Goal: Transaction & Acquisition: Purchase product/service

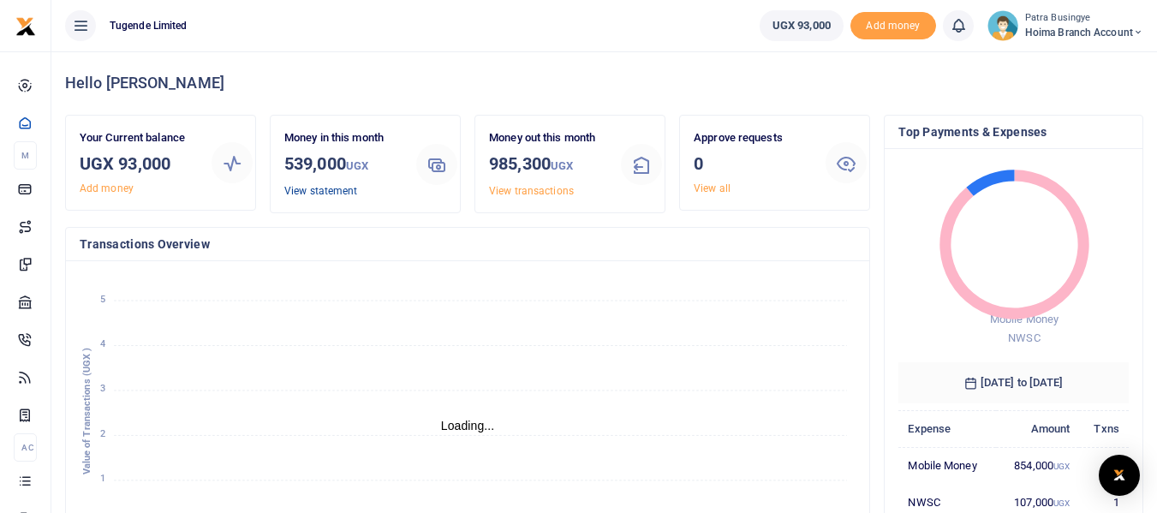
drag, startPoint x: 493, startPoint y: 6, endPoint x: 324, endPoint y: 193, distance: 251.6
click at [324, 193] on link "View statement" at bounding box center [320, 191] width 73 height 12
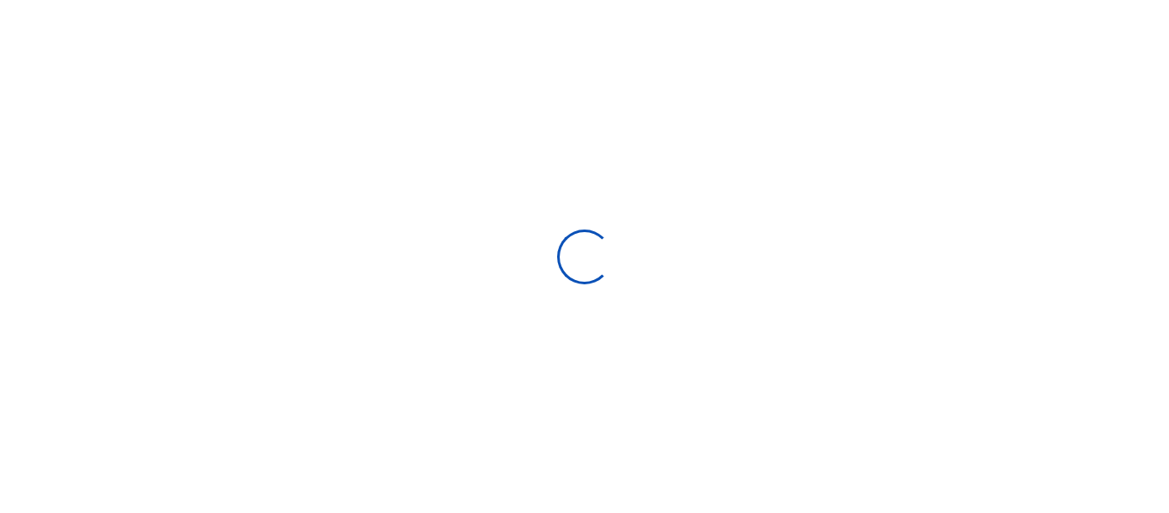
select select "ALL"
type input "08/10/2025 - 09/08/2025"
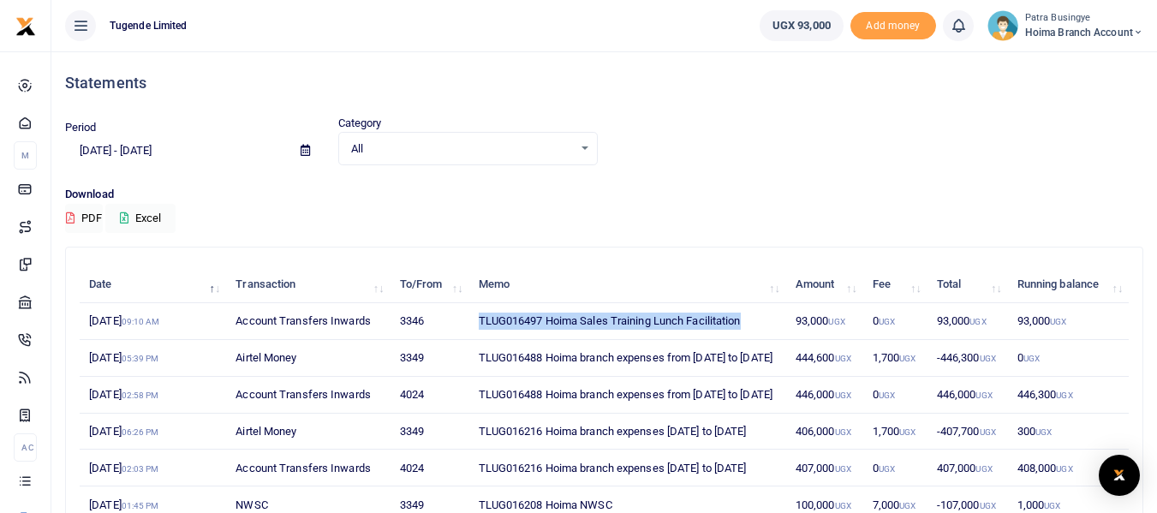
drag, startPoint x: 462, startPoint y: 320, endPoint x: 757, endPoint y: 312, distance: 294.6
click at [757, 312] on tr "8th Sep 2025 09:10 AM Account Transfers Inwards 3346 TLUG016497 Hoima Sales Tra…" at bounding box center [604, 321] width 1049 height 37
copy tr "TLUG016497 Hoima Sales Training Lunch Facilitation"
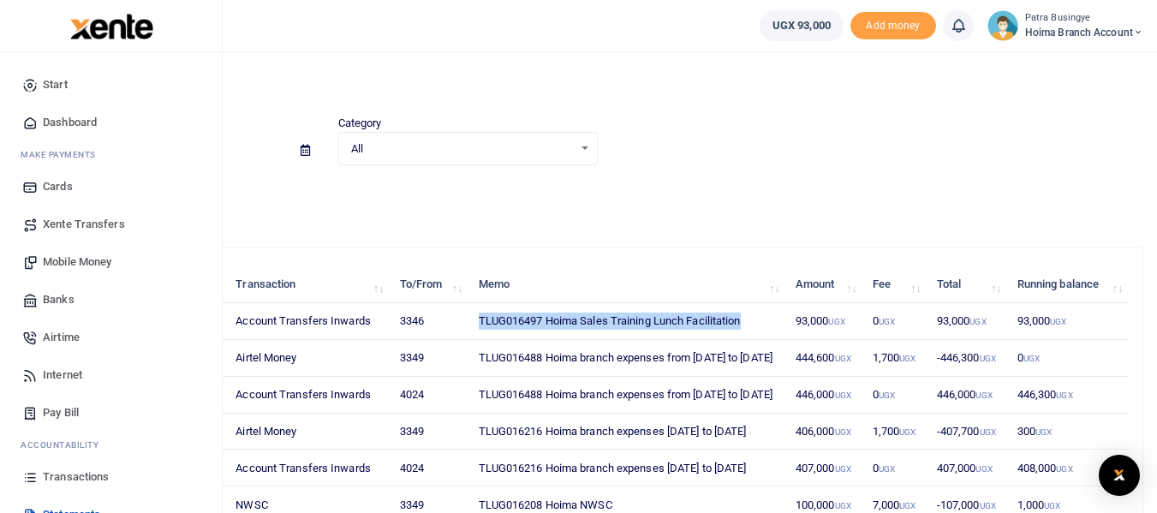
click at [56, 265] on span "Mobile Money" at bounding box center [77, 261] width 68 height 17
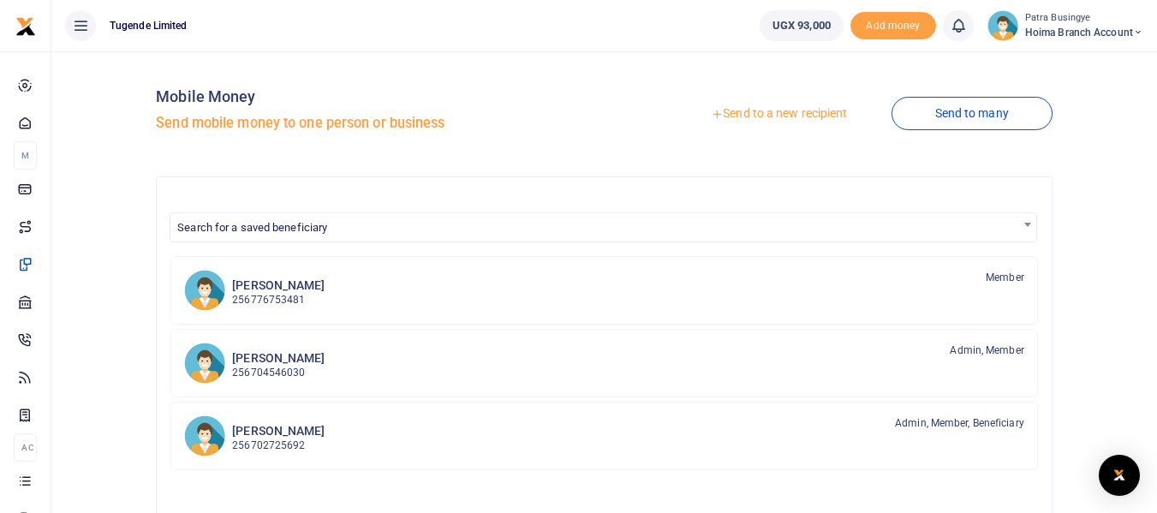
click at [757, 116] on link "Send to a new recipient" at bounding box center [778, 113] width 223 height 31
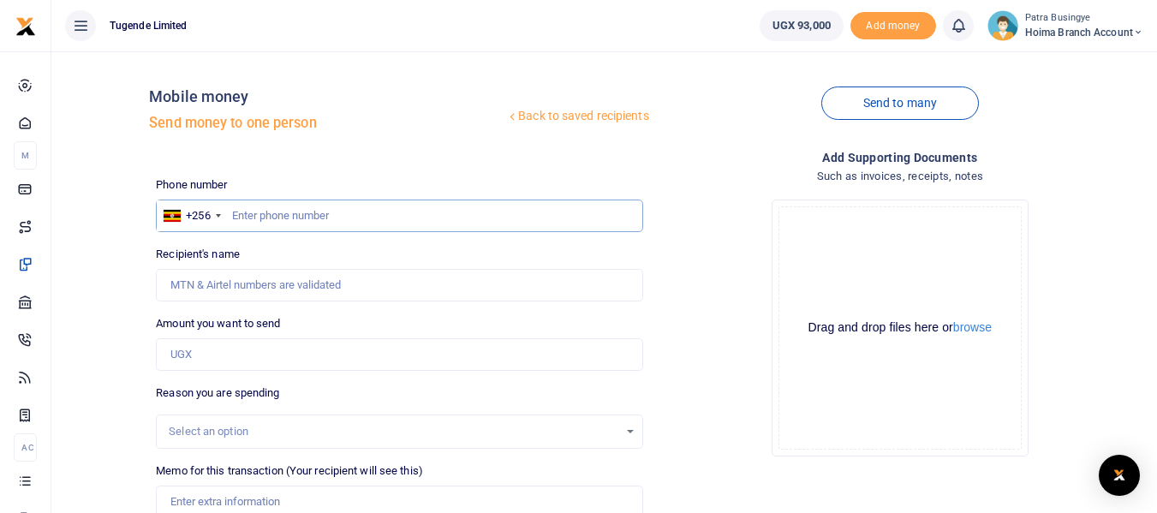
click at [313, 209] on input "text" at bounding box center [399, 215] width 486 height 33
type input "784225722"
type input "Gilbert Bwambale"
type input "784225762"
type input "Ibra Kitandwe"
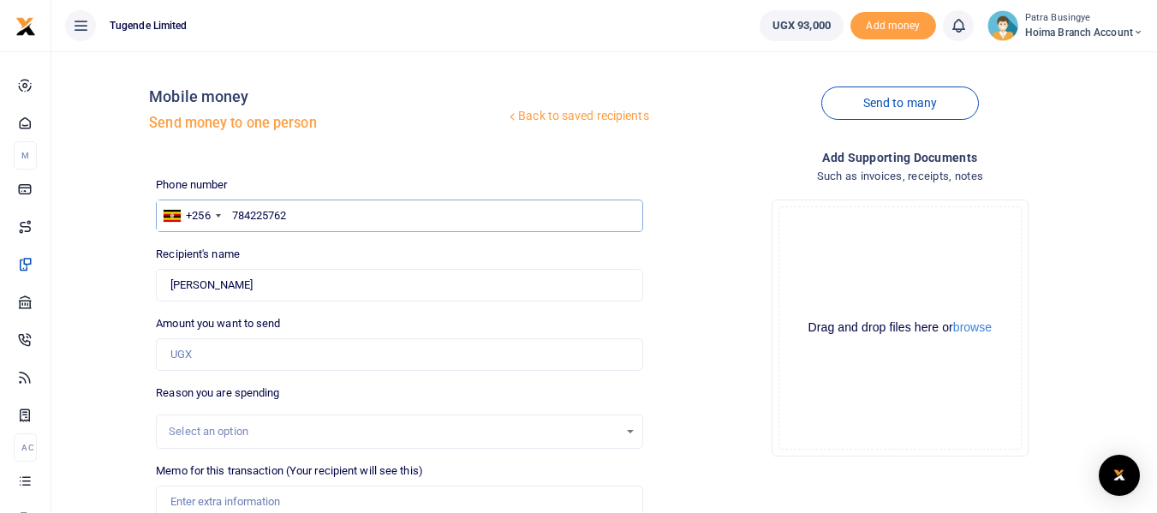
type input "784225762"
click at [215, 354] on input "Amount you want to send" at bounding box center [399, 354] width 486 height 33
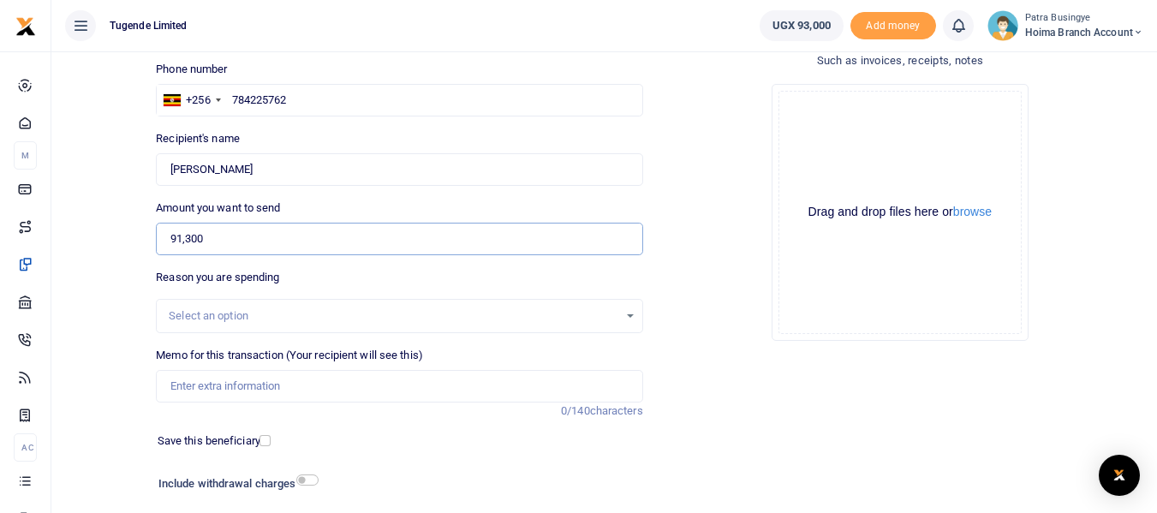
scroll to position [171, 0]
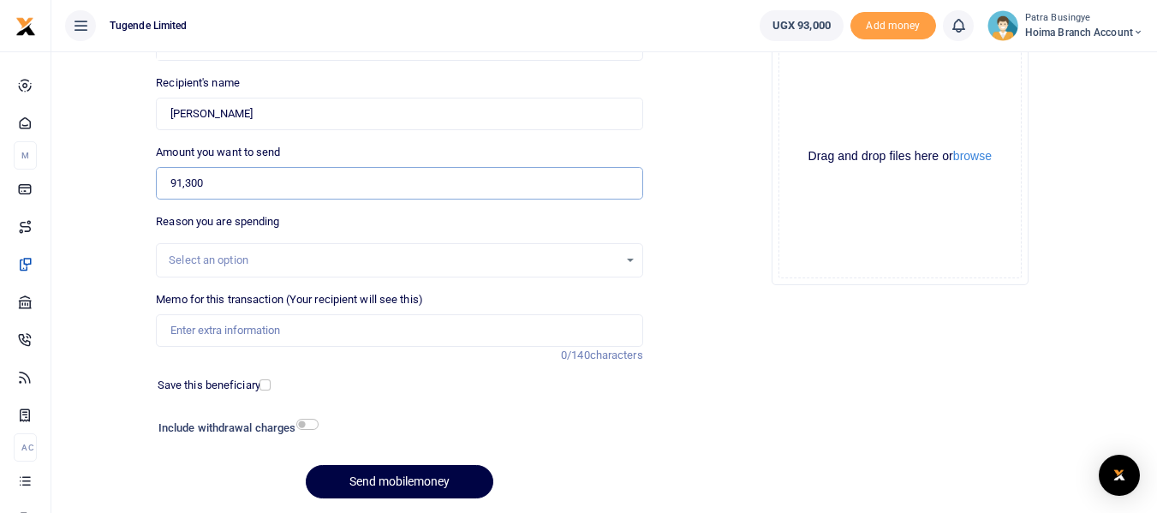
type input "91,300"
click at [197, 251] on div "Select an option" at bounding box center [399, 260] width 485 height 19
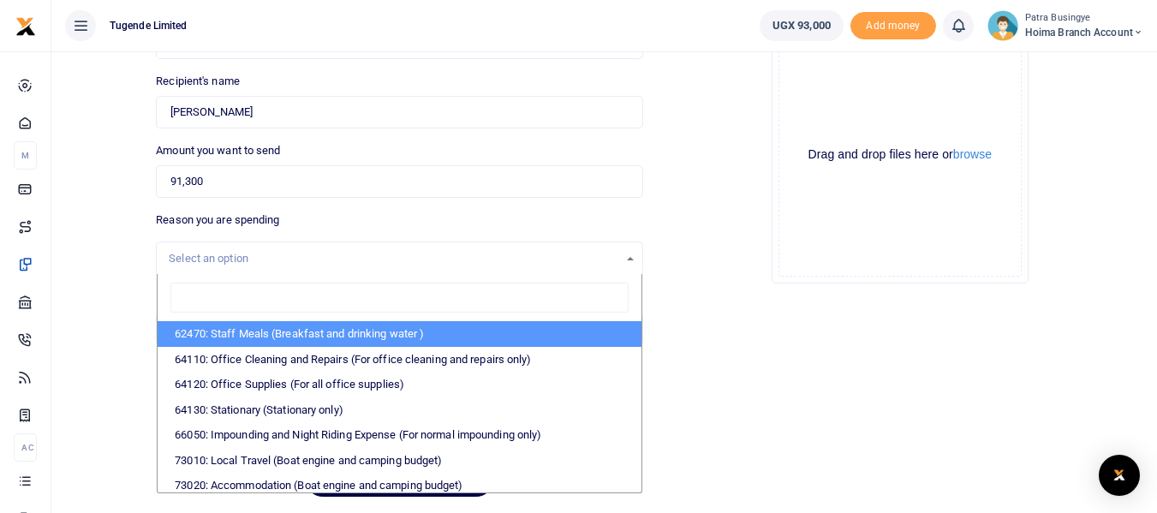
scroll to position [143, 0]
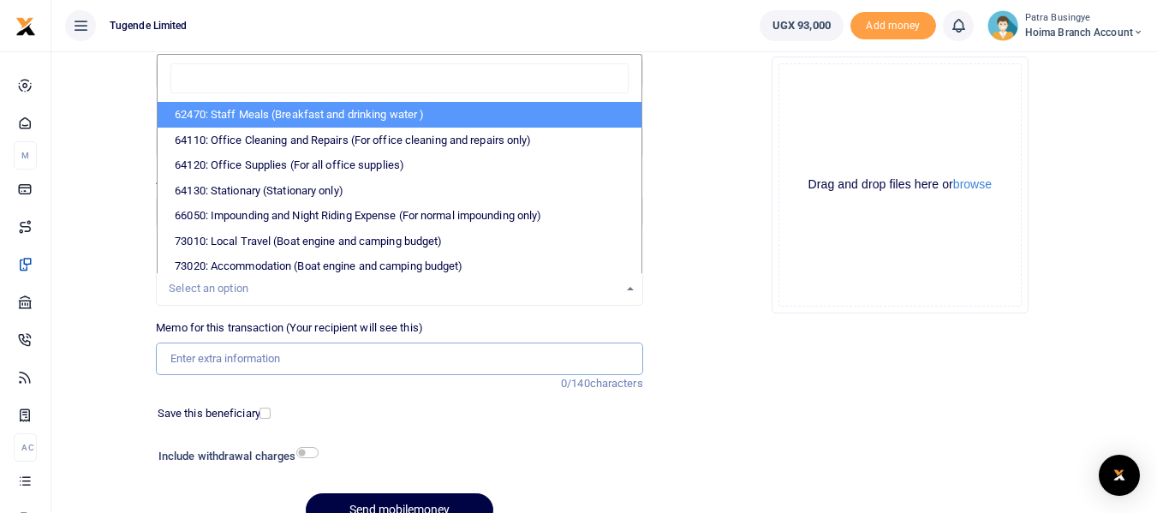
click at [269, 364] on input "Memo for this transaction (Your recipient will see this)" at bounding box center [399, 358] width 486 height 33
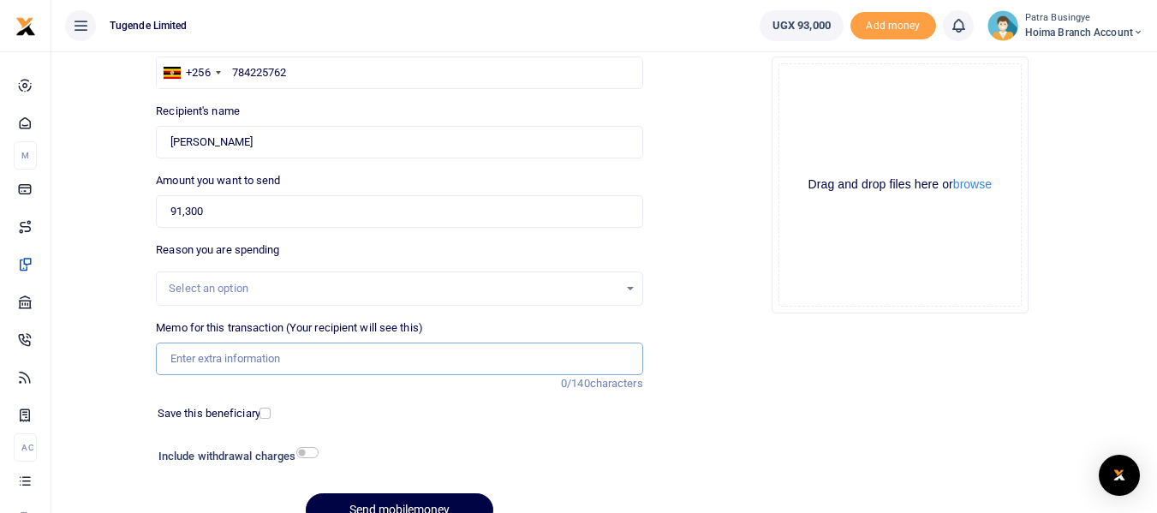
click at [267, 353] on input "Memo for this transaction (Your recipient will see this)" at bounding box center [399, 358] width 486 height 33
paste input "TLUG016497 Hoima Sales Training Lunch Facilitation"
click at [194, 362] on input "TLUG016497 Hoima Sales Training Lunch Facilitation" at bounding box center [399, 358] width 486 height 33
click at [455, 364] on input "TLUG016497 Hoima Sales Training Lunch Facilitation" at bounding box center [399, 358] width 486 height 33
type input "TLUG016497 Hoima Sales Training Lunch Facilitation"
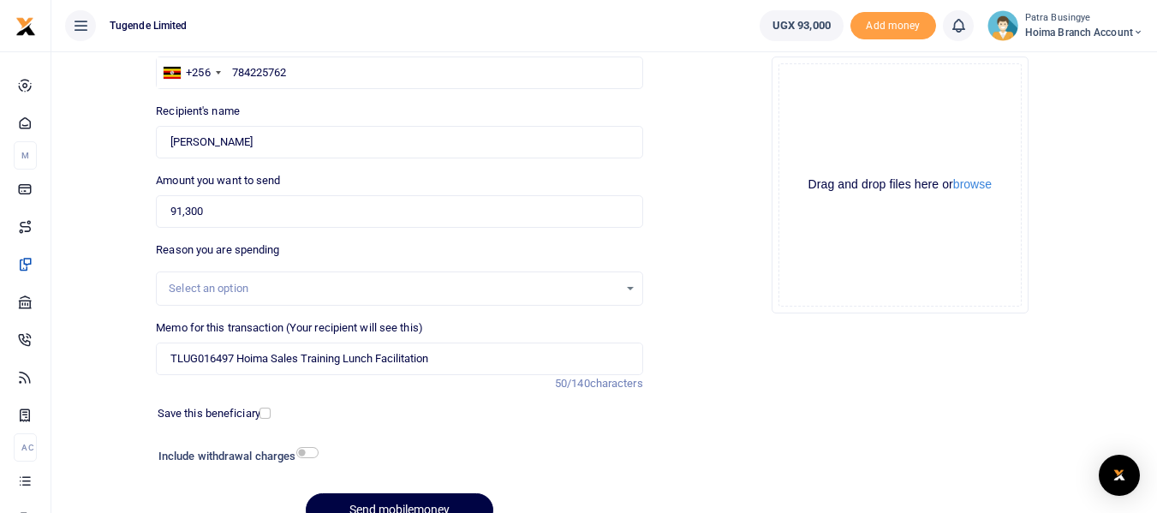
click at [625, 289] on div "Select an option" at bounding box center [399, 288] width 485 height 19
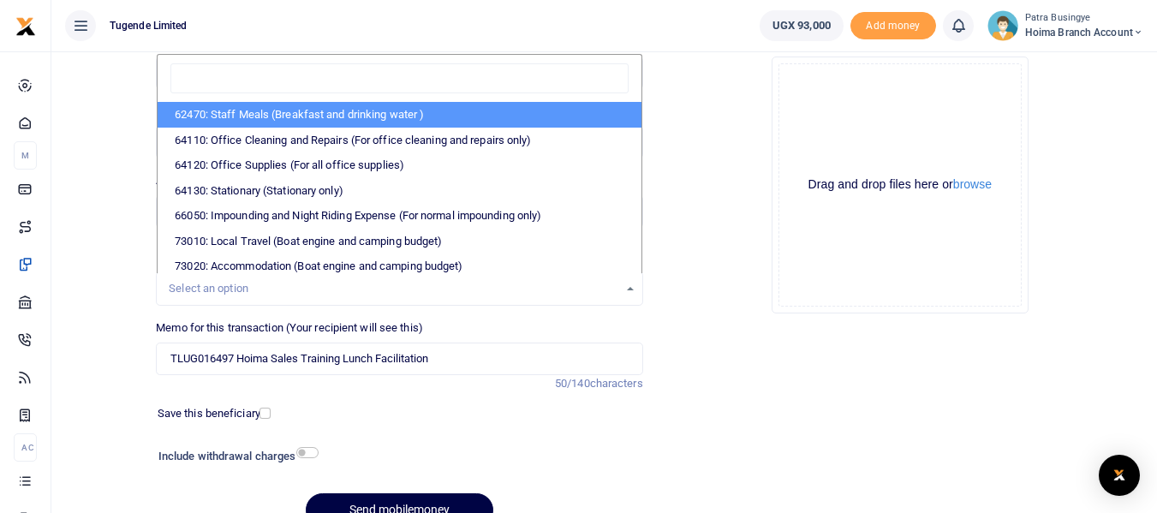
click at [625, 289] on div "Select an option" at bounding box center [399, 288] width 485 height 19
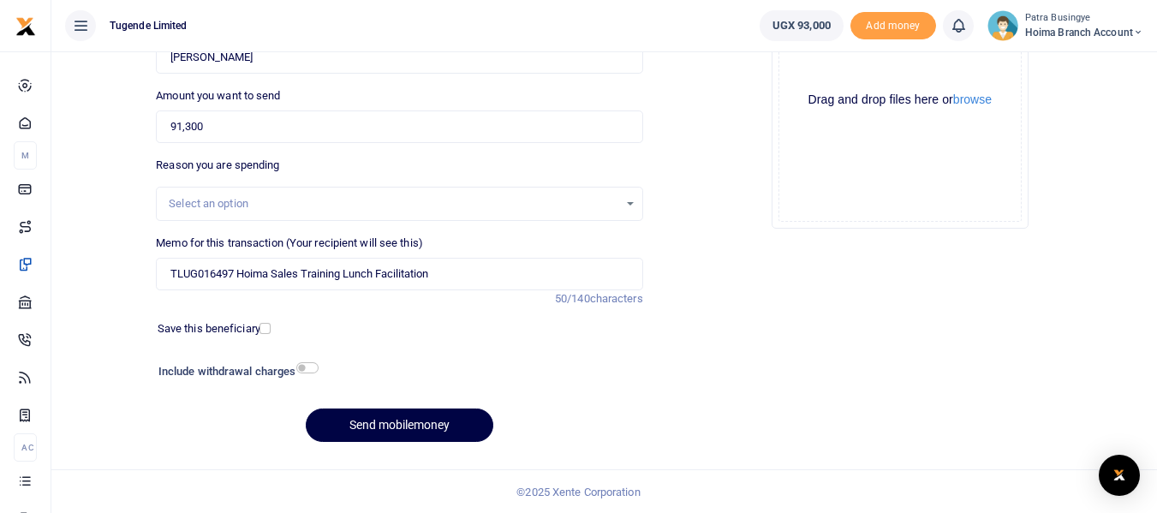
scroll to position [229, 0]
click at [393, 416] on button "Send mobilemoney" at bounding box center [399, 424] width 187 height 33
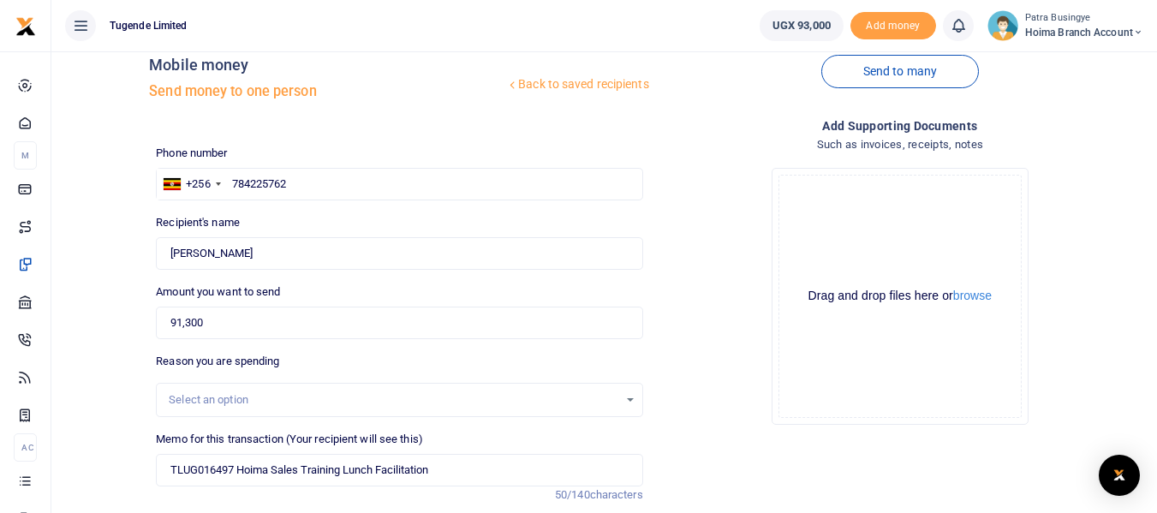
scroll to position [0, 0]
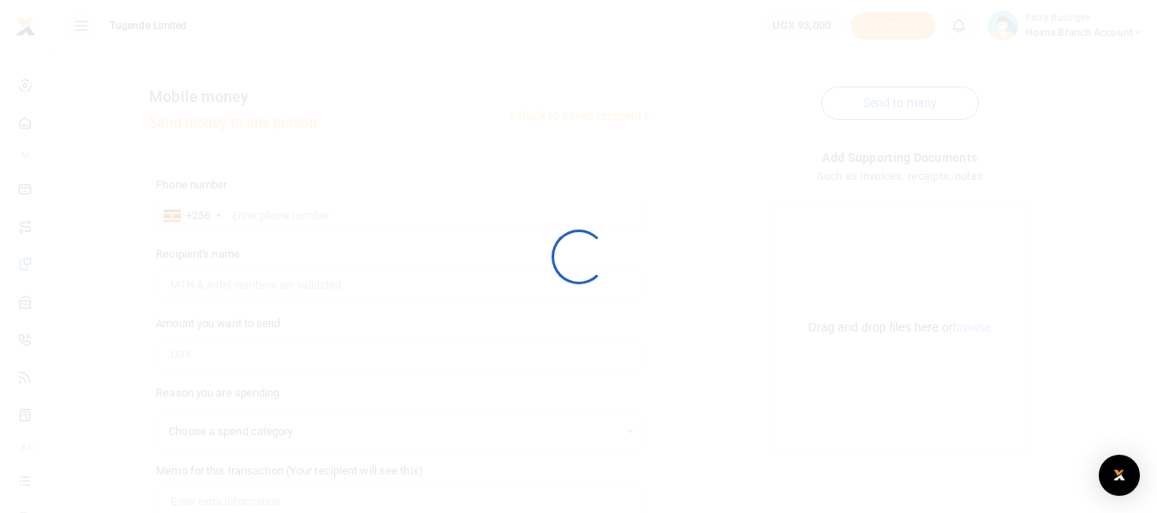
select select
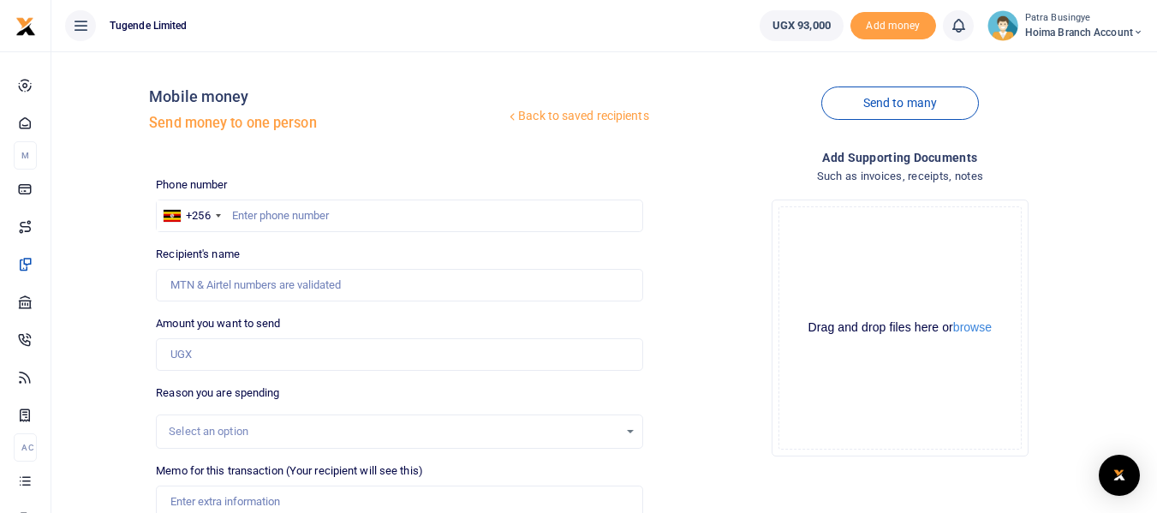
click at [723, 201] on div "Drop your files here Drag and drop files here or browse Powered by Uppy Connect…" at bounding box center [900, 328] width 486 height 284
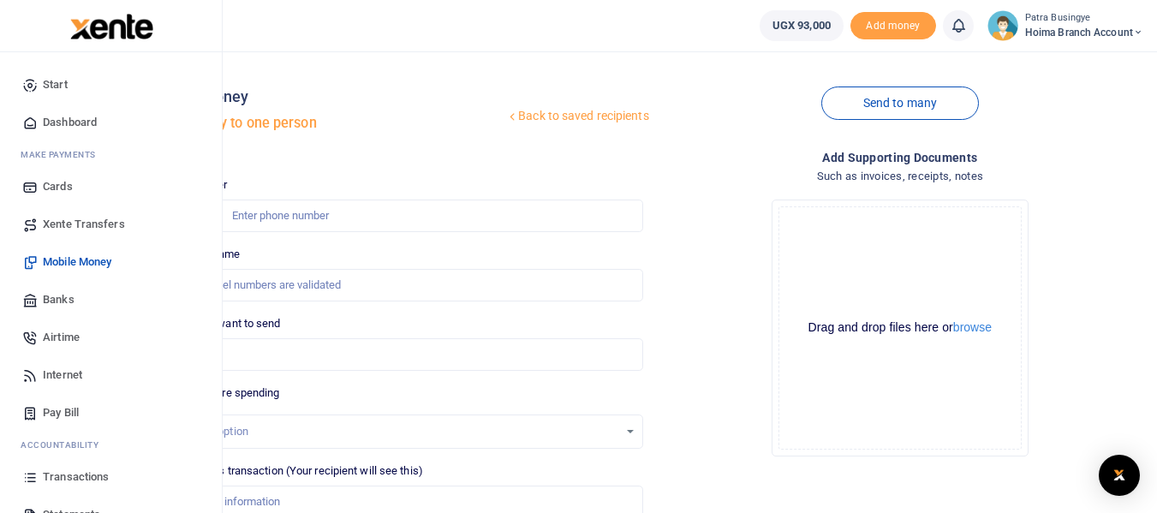
click at [55, 124] on span "Dashboard" at bounding box center [70, 122] width 54 height 17
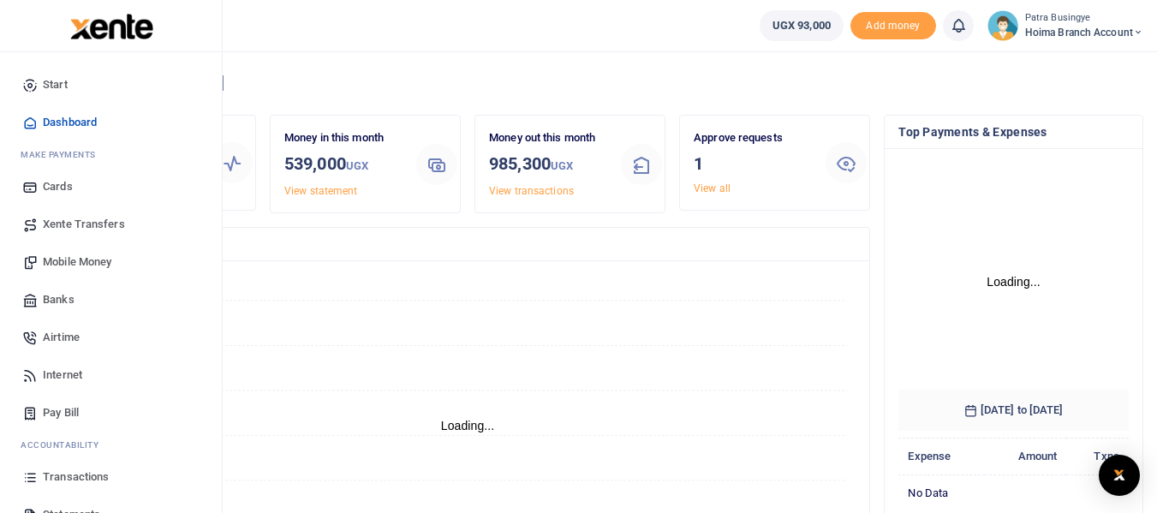
click at [86, 118] on span "Dashboard" at bounding box center [70, 122] width 54 height 17
